Goal: Task Accomplishment & Management: Manage account settings

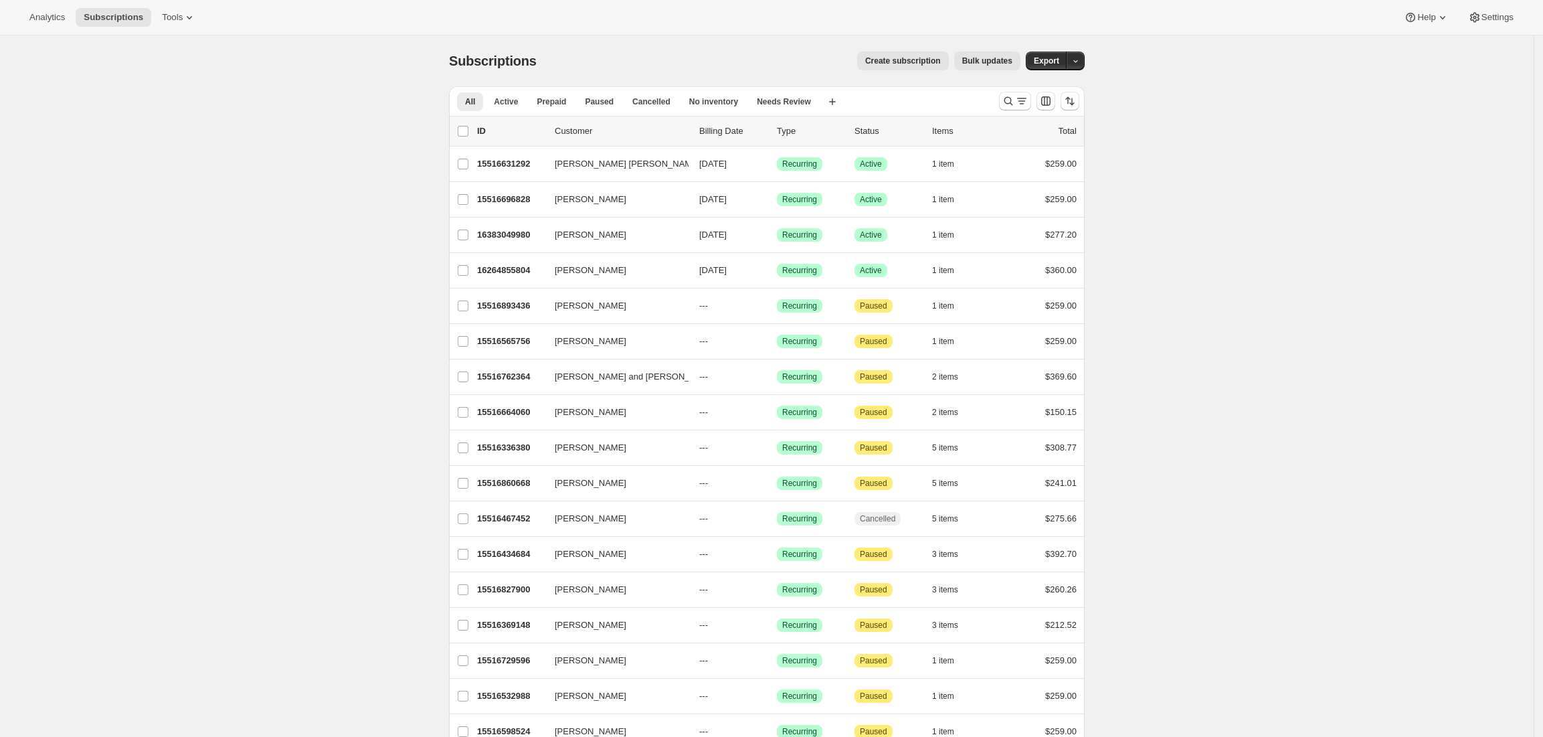
click at [189, 16] on icon at bounding box center [189, 17] width 13 height 13
click at [173, 19] on span "Tools" at bounding box center [172, 17] width 21 height 11
click at [1080, 60] on icon "button" at bounding box center [1075, 61] width 9 height 9
click at [713, 102] on span "No inventory" at bounding box center [713, 101] width 49 height 11
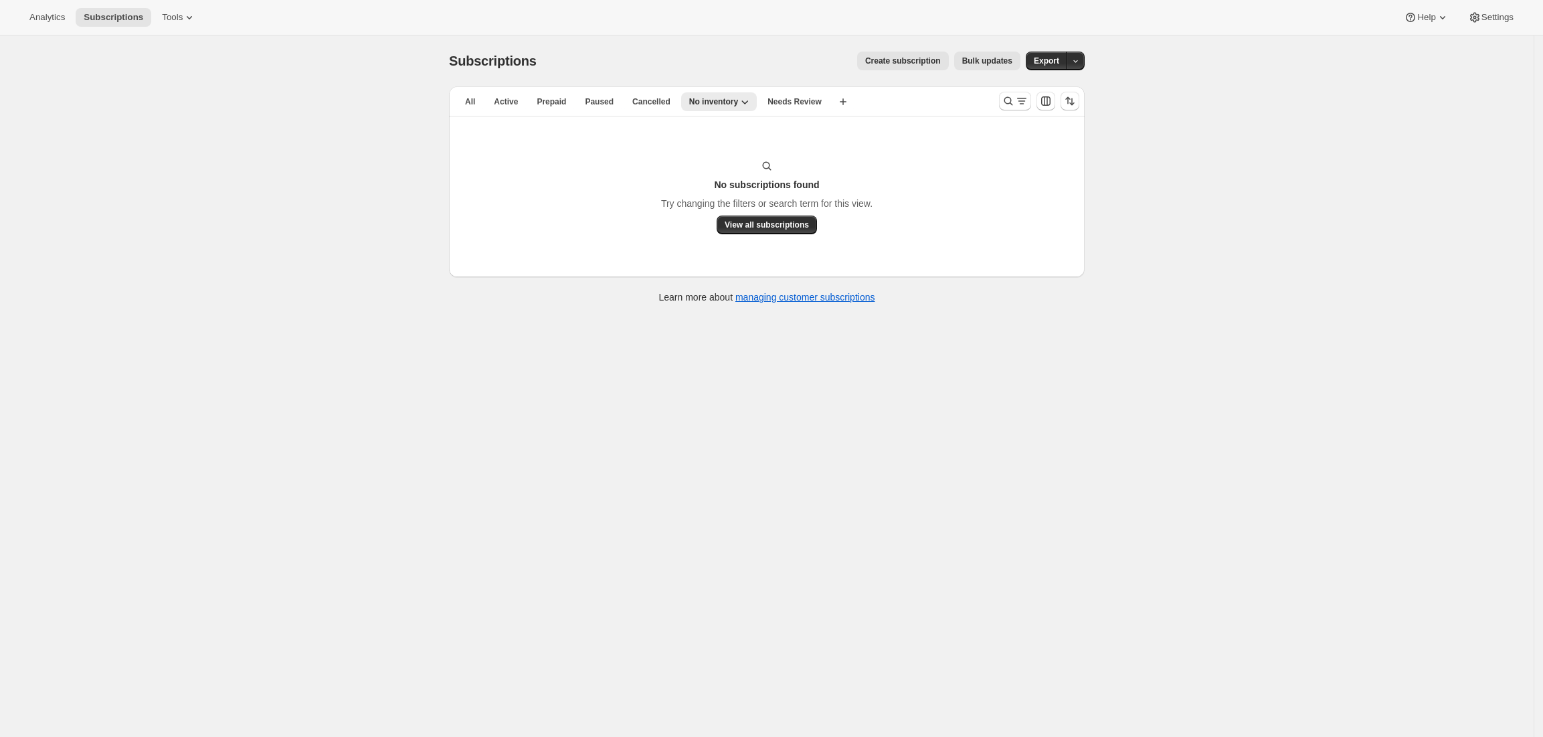
click at [471, 102] on span "All" at bounding box center [470, 101] width 10 height 11
